Goal: Task Accomplishment & Management: Manage account settings

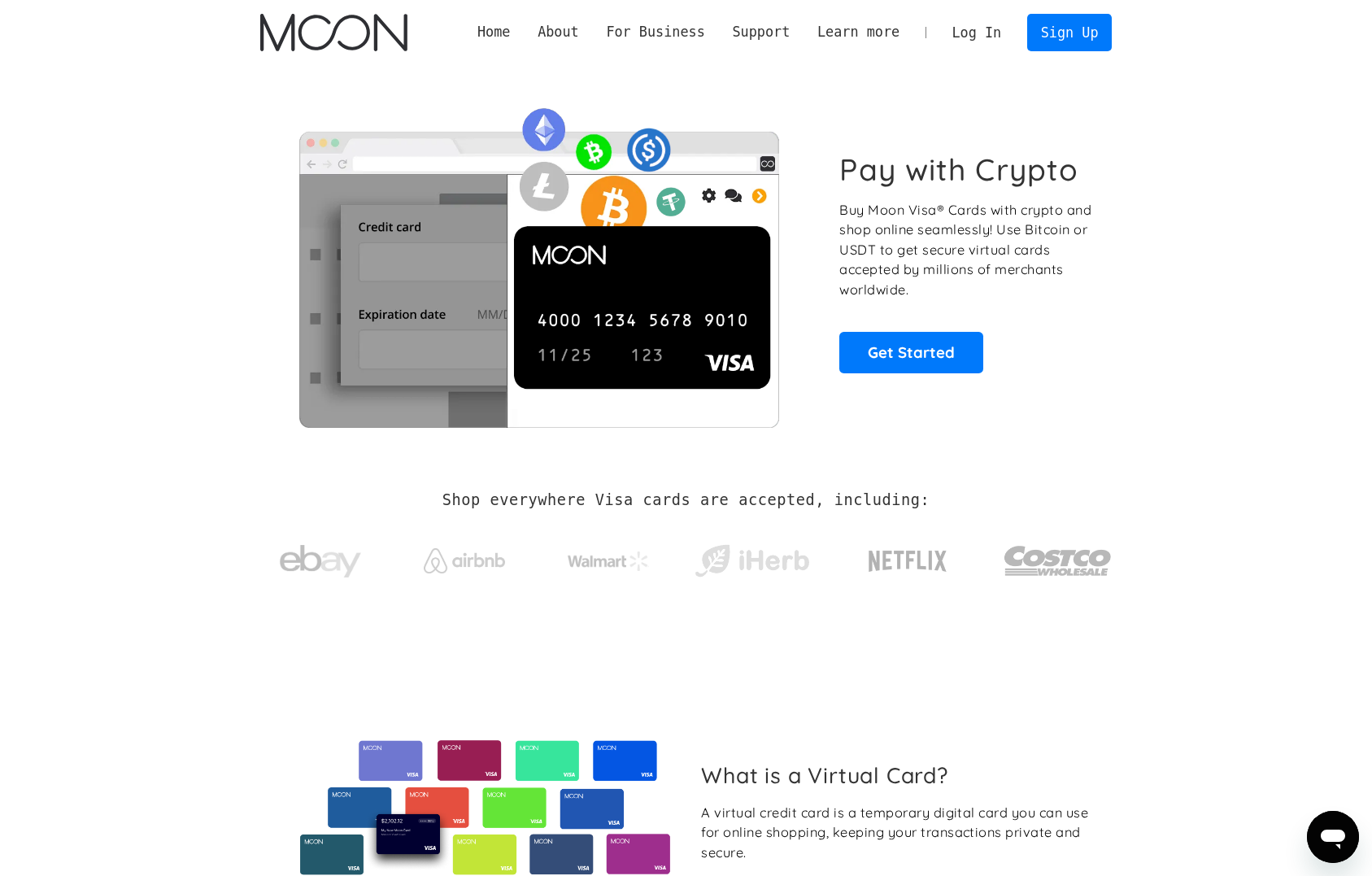
click at [986, 35] on link "Log In" at bounding box center [977, 32] width 77 height 36
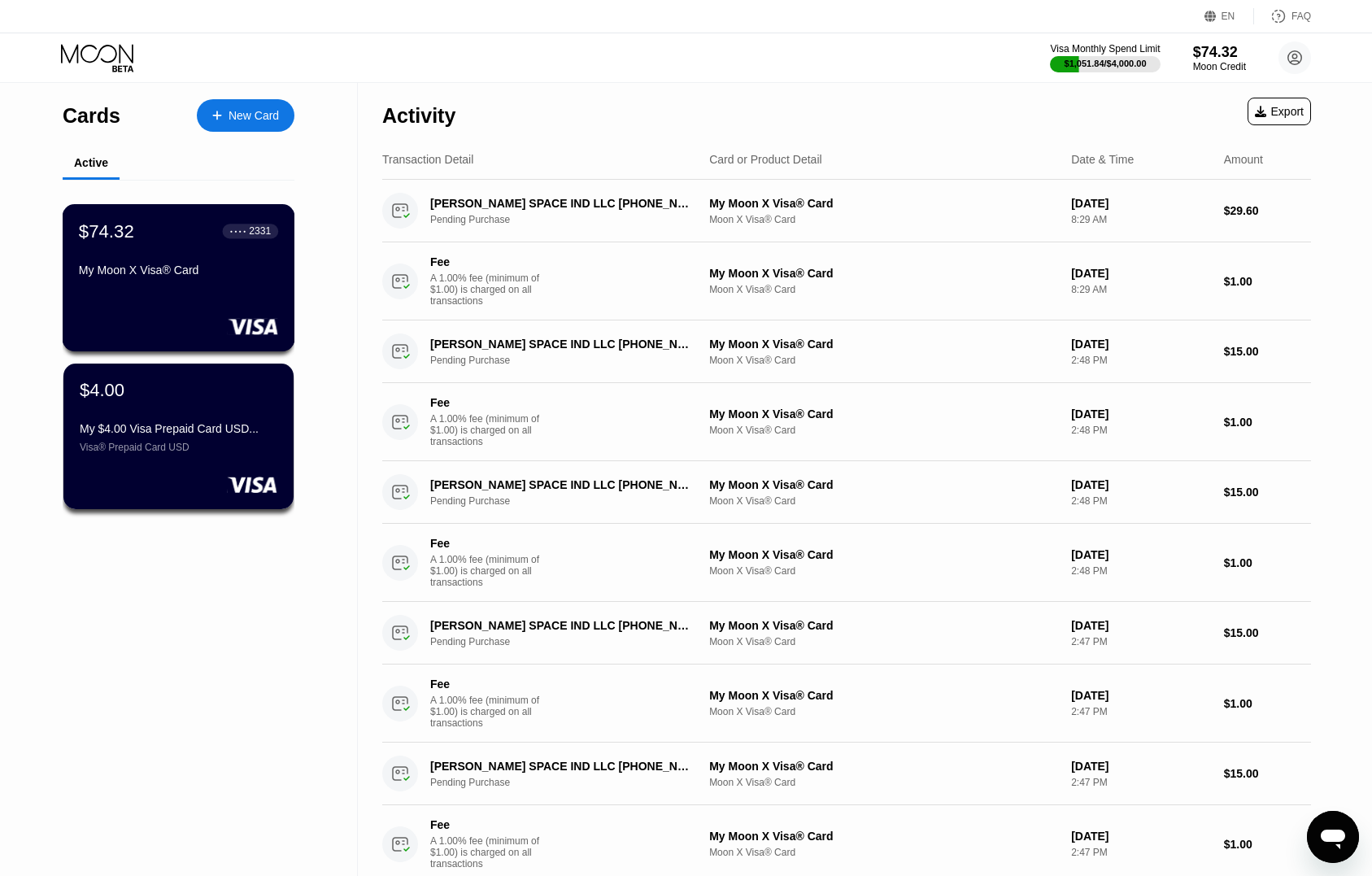
click at [202, 283] on div "My Moon X Visa® Card" at bounding box center [178, 274] width 199 height 20
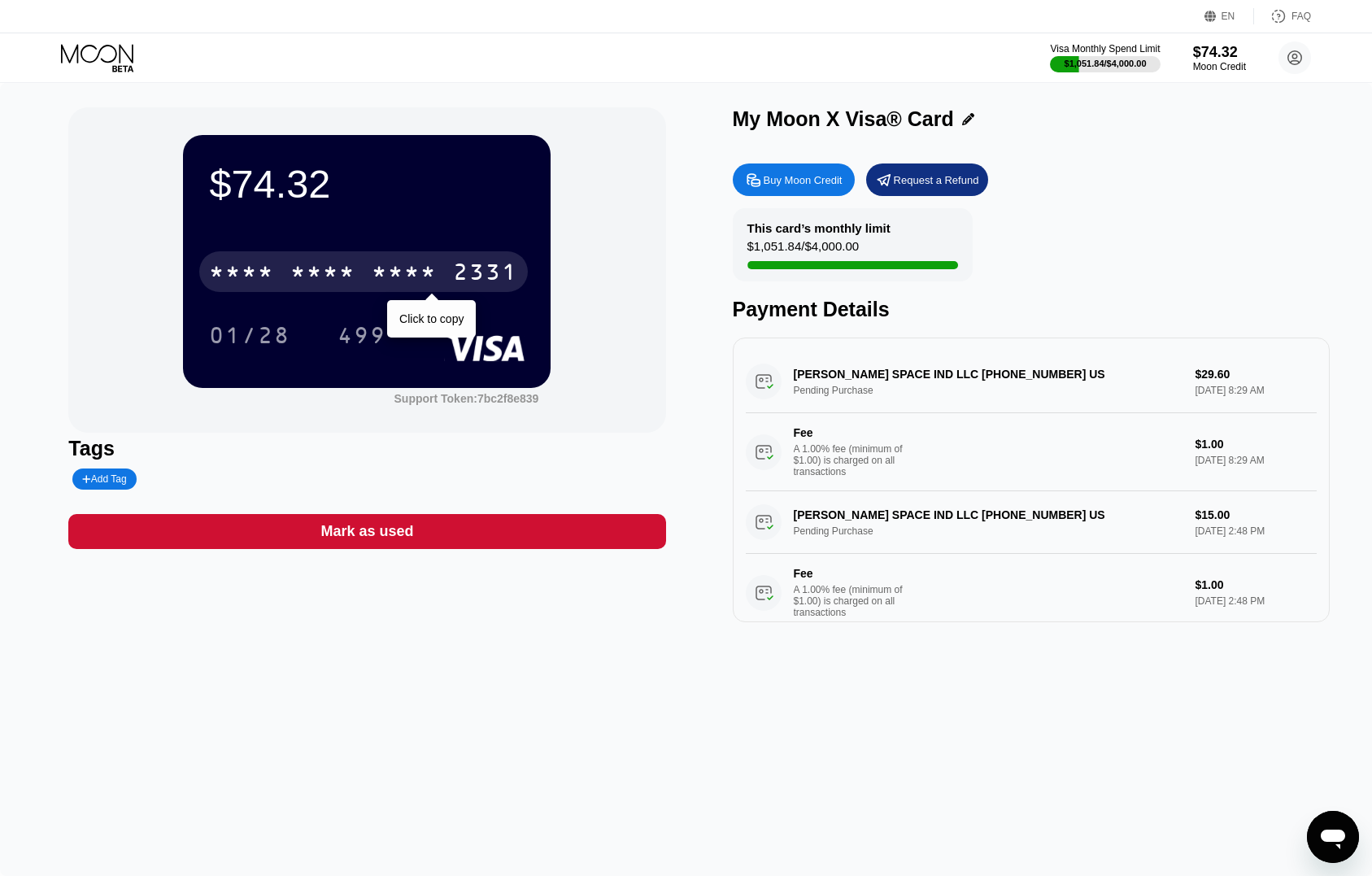
click at [453, 275] on div "* * * * * * * * * * * * 2331" at bounding box center [364, 271] width 329 height 40
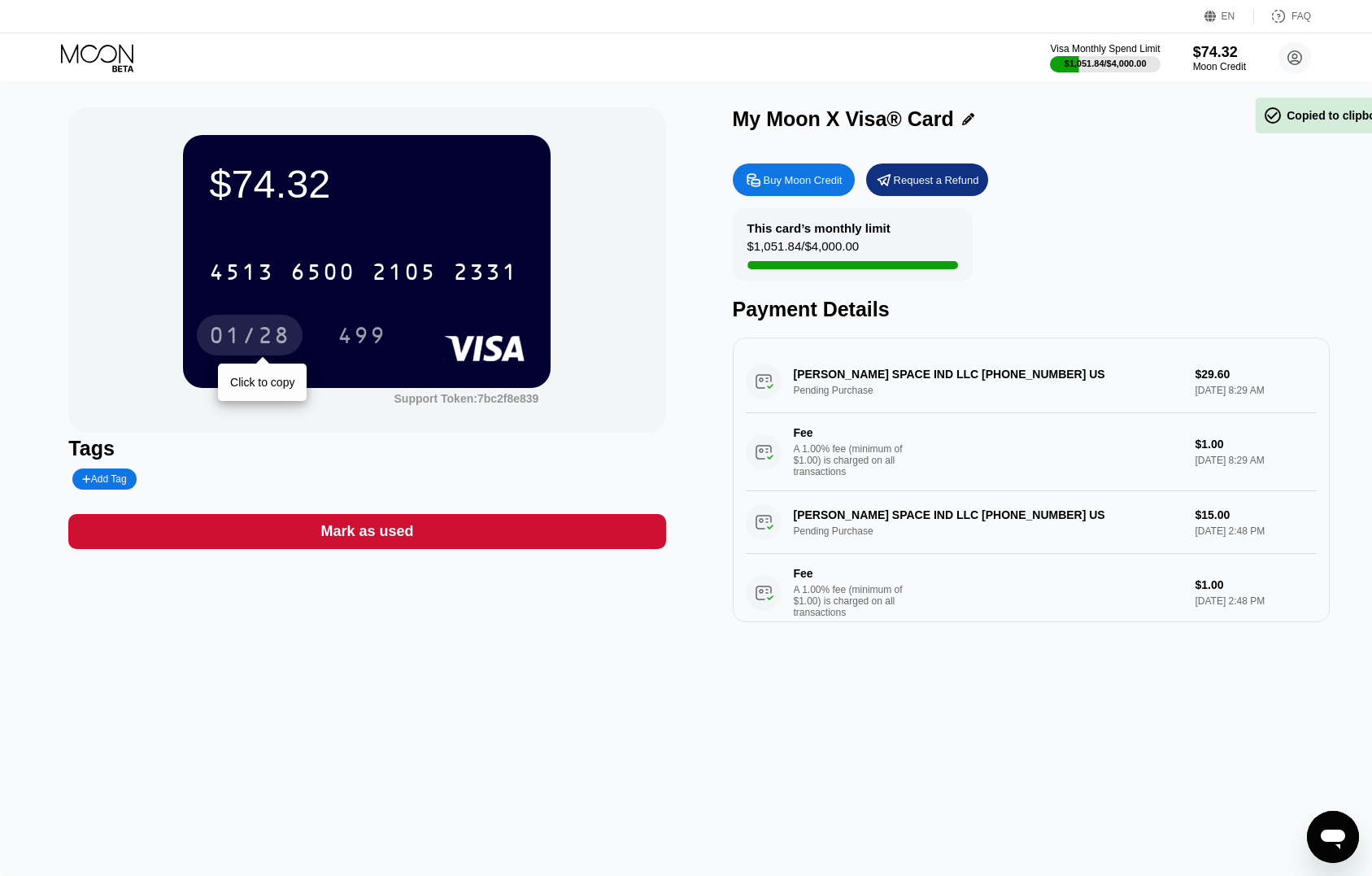
click at [227, 336] on div "01/28" at bounding box center [250, 337] width 81 height 26
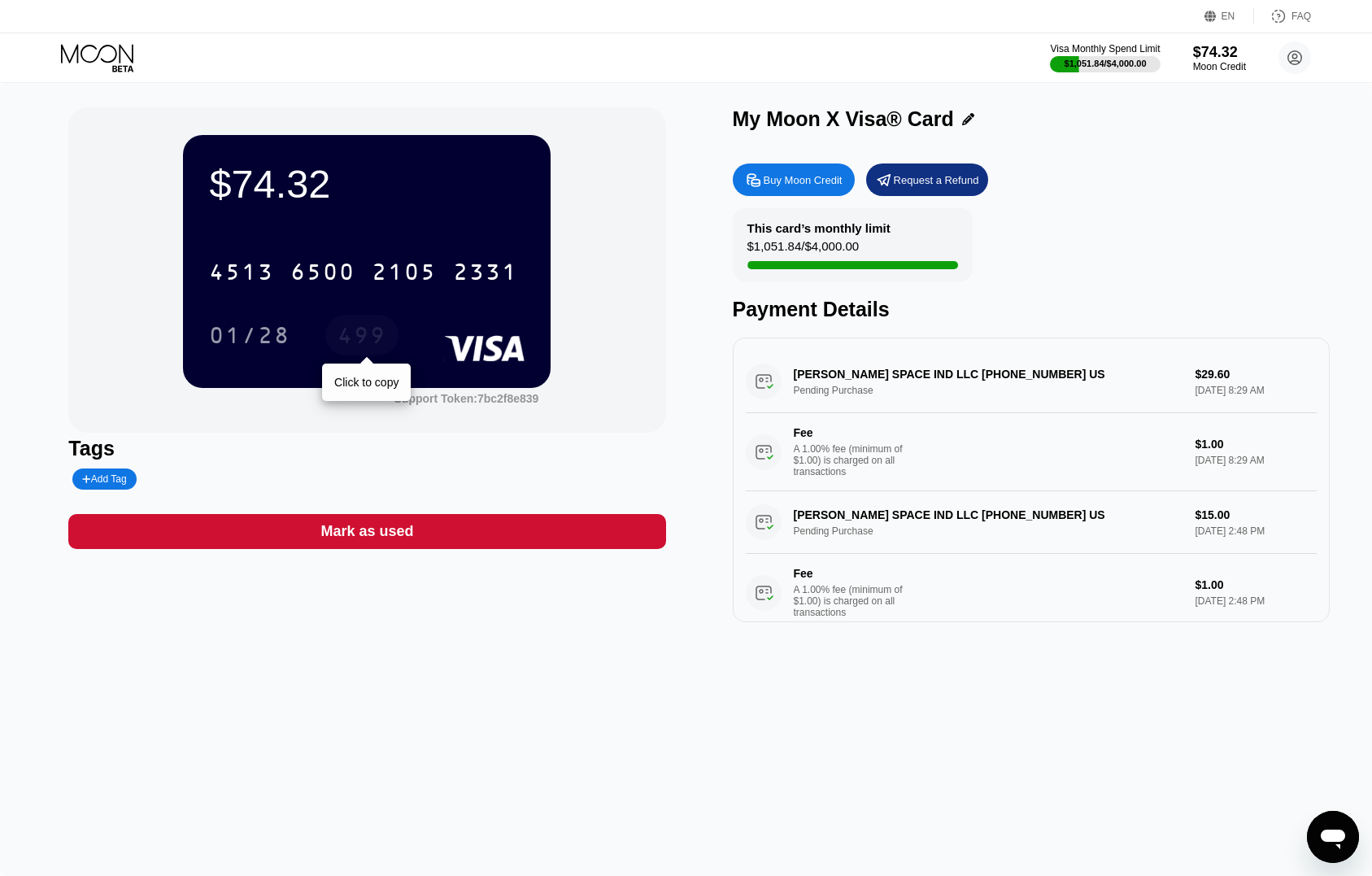
click at [374, 343] on div "499" at bounding box center [361, 337] width 49 height 26
